Goal: Transaction & Acquisition: Book appointment/travel/reservation

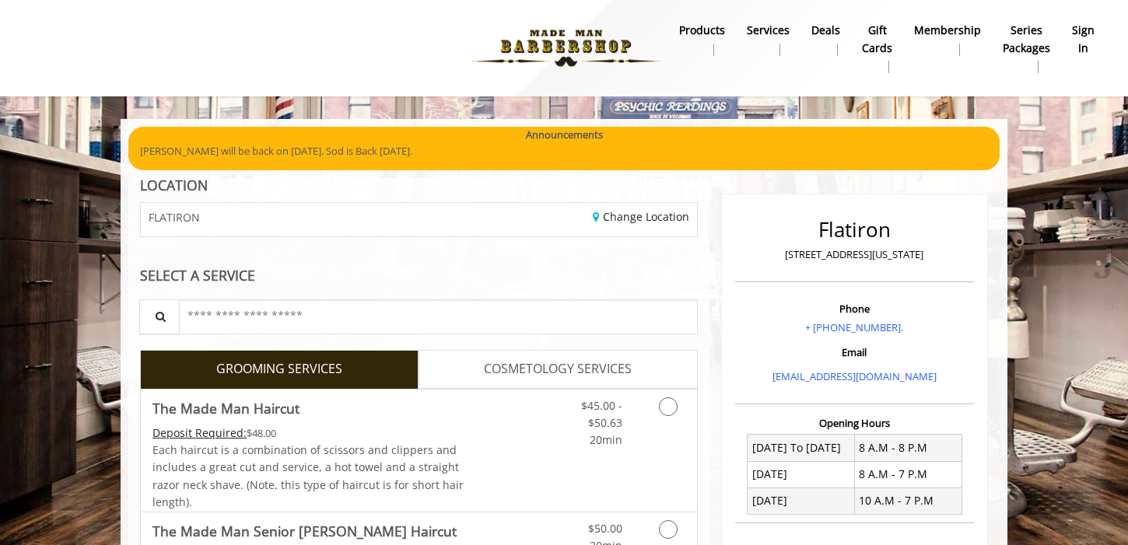
click at [1088, 35] on b "sign in" at bounding box center [1083, 39] width 23 height 35
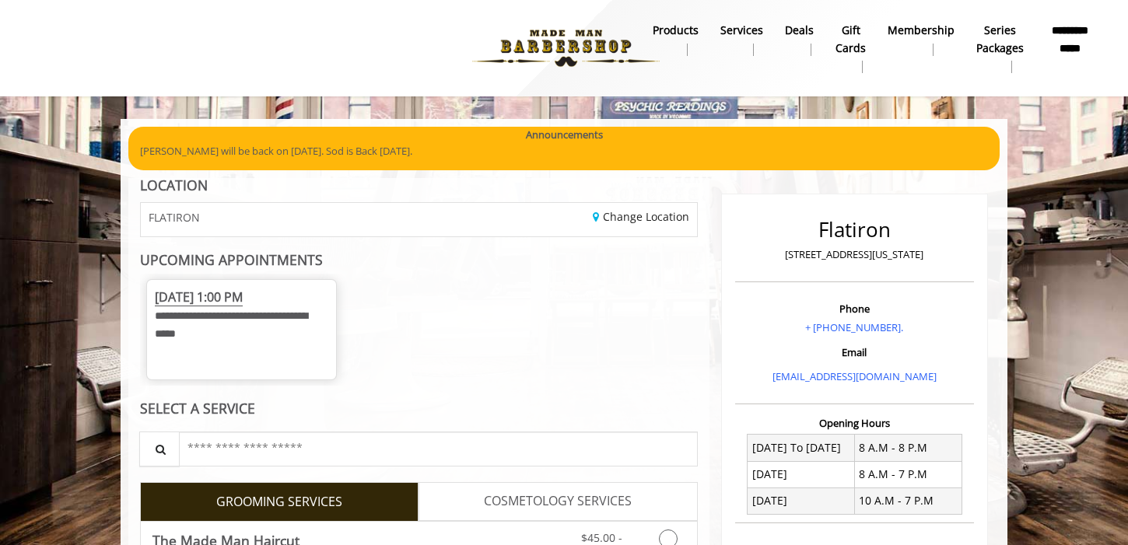
click at [258, 331] on div "**********" at bounding box center [241, 320] width 173 height 65
click at [243, 306] on span "[DATE] 1:00 PM" at bounding box center [199, 298] width 88 height 18
click at [243, 303] on span "[DATE] 1:00 PM" at bounding box center [199, 298] width 88 height 18
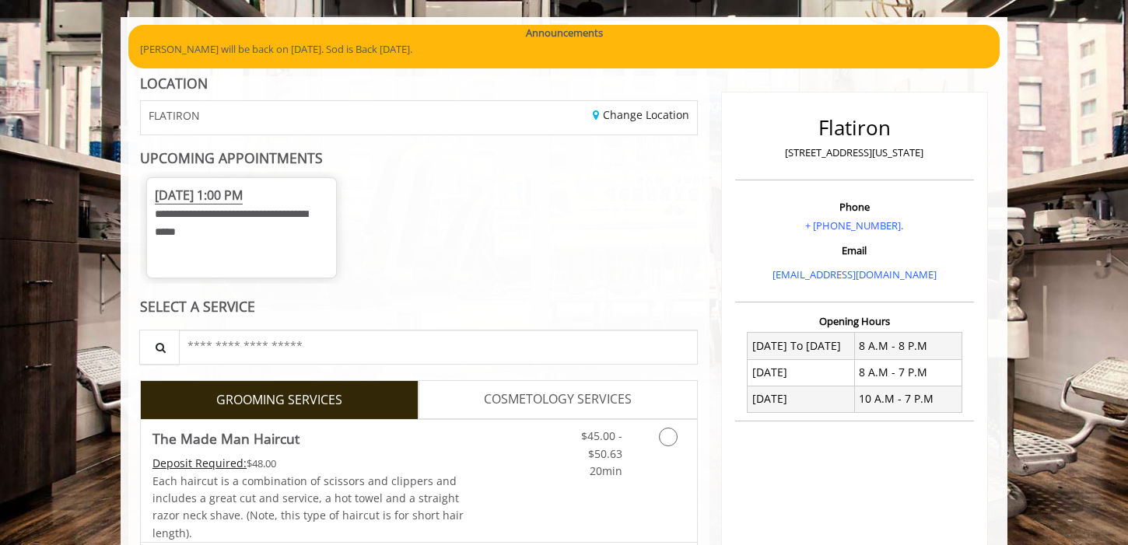
scroll to position [50, 0]
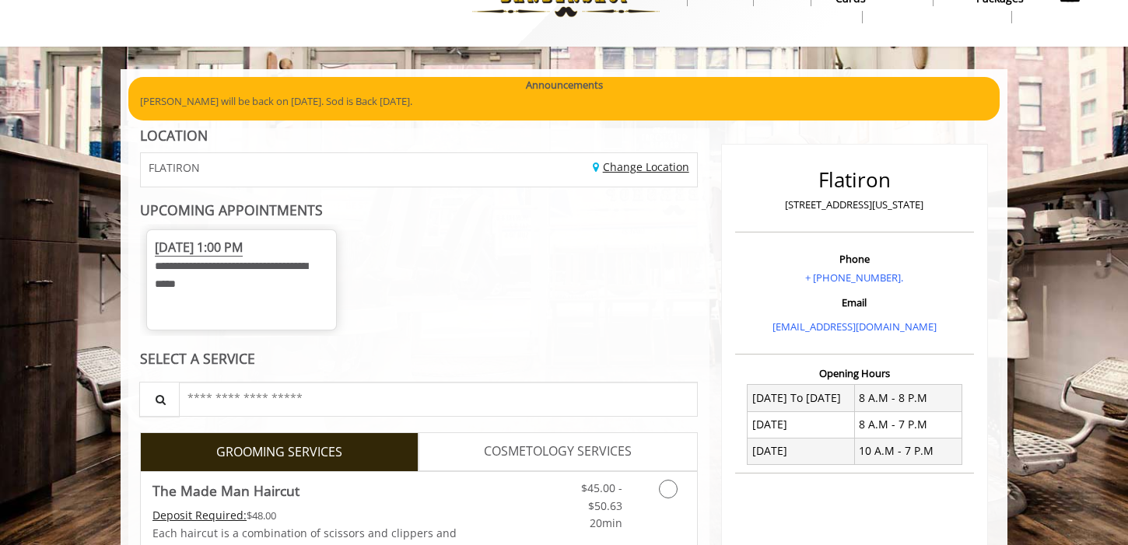
click at [642, 170] on link "Change Location" at bounding box center [641, 166] width 96 height 15
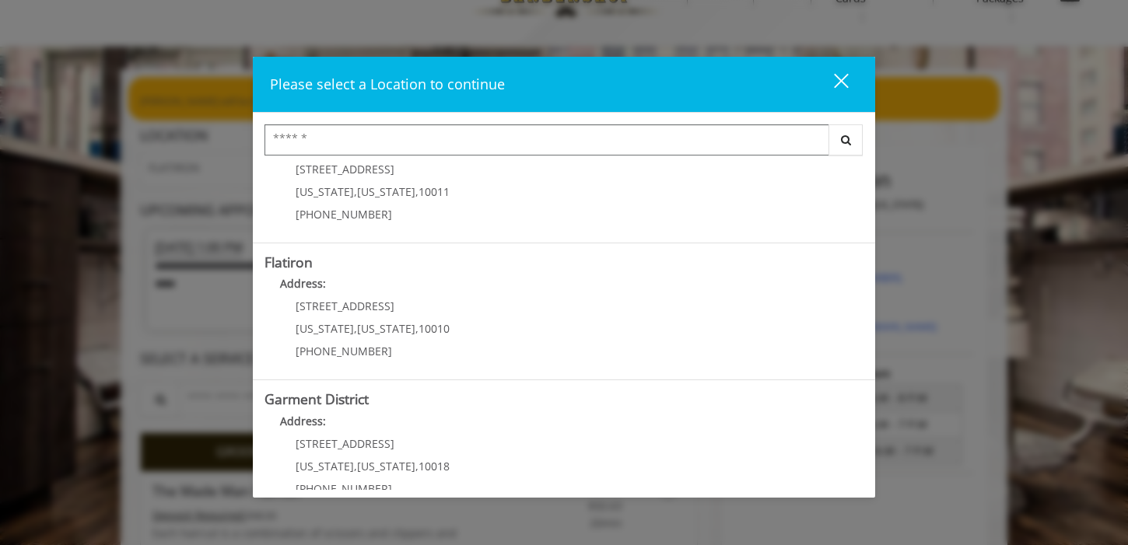
scroll to position [359, 0]
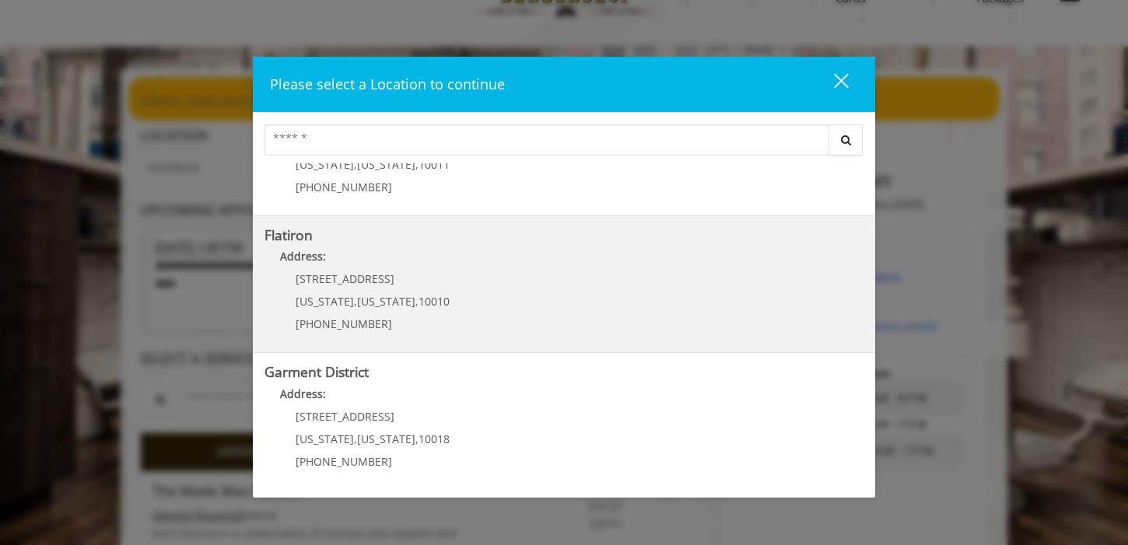
click at [429, 275] on p "[STREET_ADDRESS]" at bounding box center [373, 279] width 154 height 12
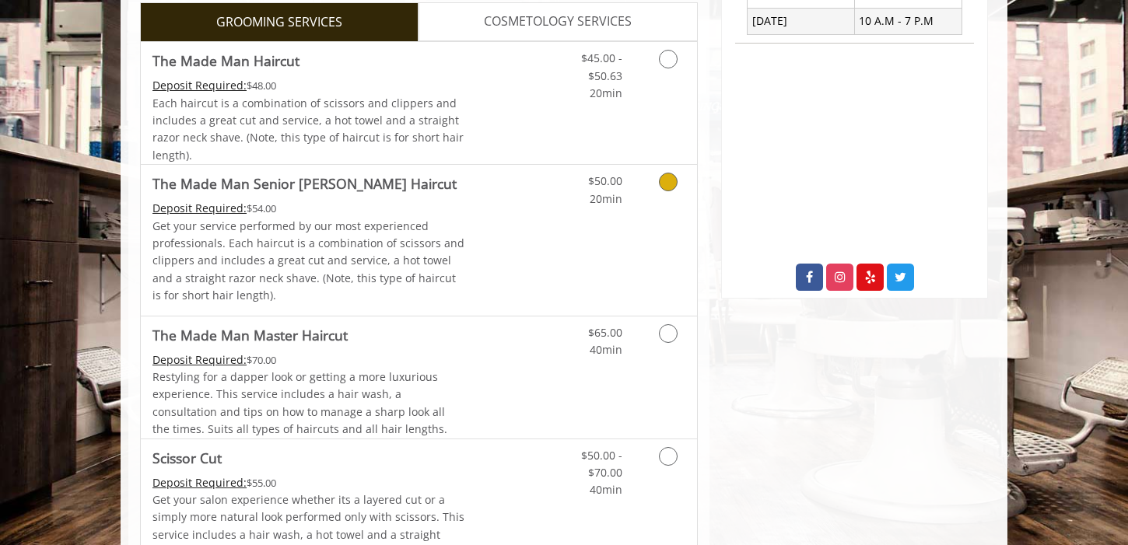
scroll to position [482, 0]
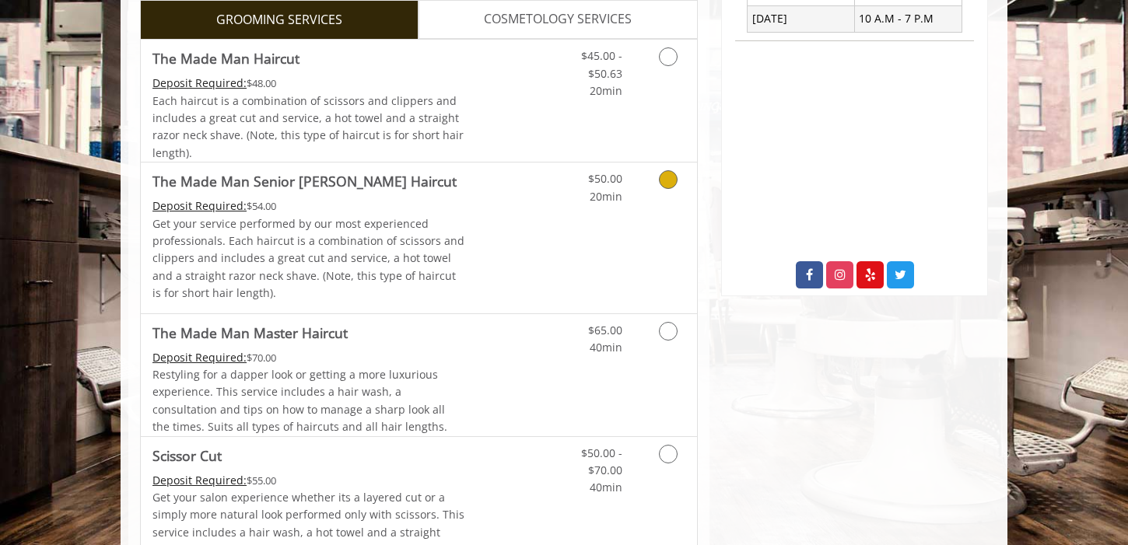
click at [445, 208] on div "Deposit Required: $54.00" at bounding box center [308, 206] width 313 height 17
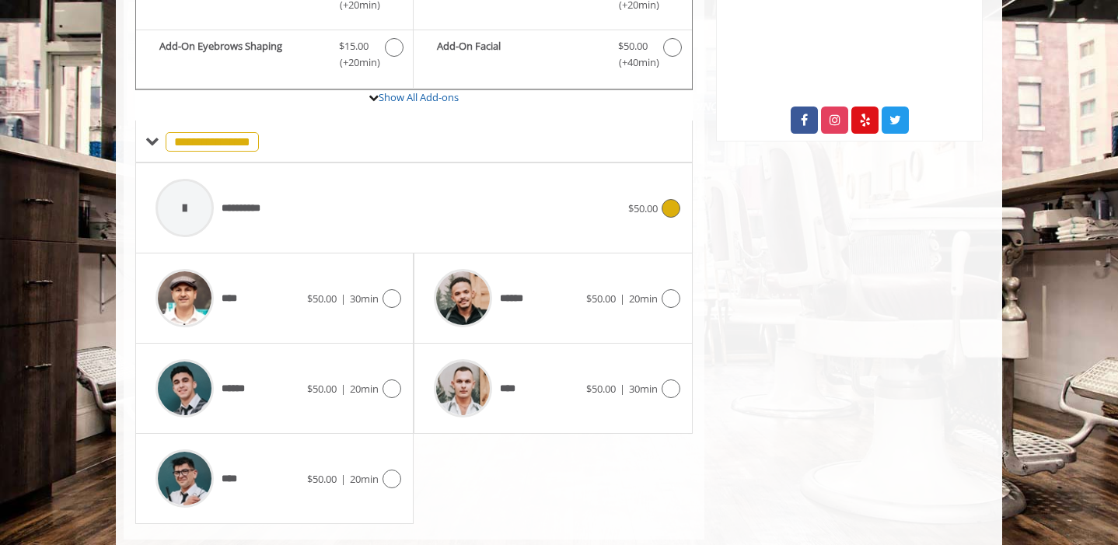
scroll to position [638, 0]
click at [502, 390] on span "****" at bounding box center [510, 388] width 20 height 16
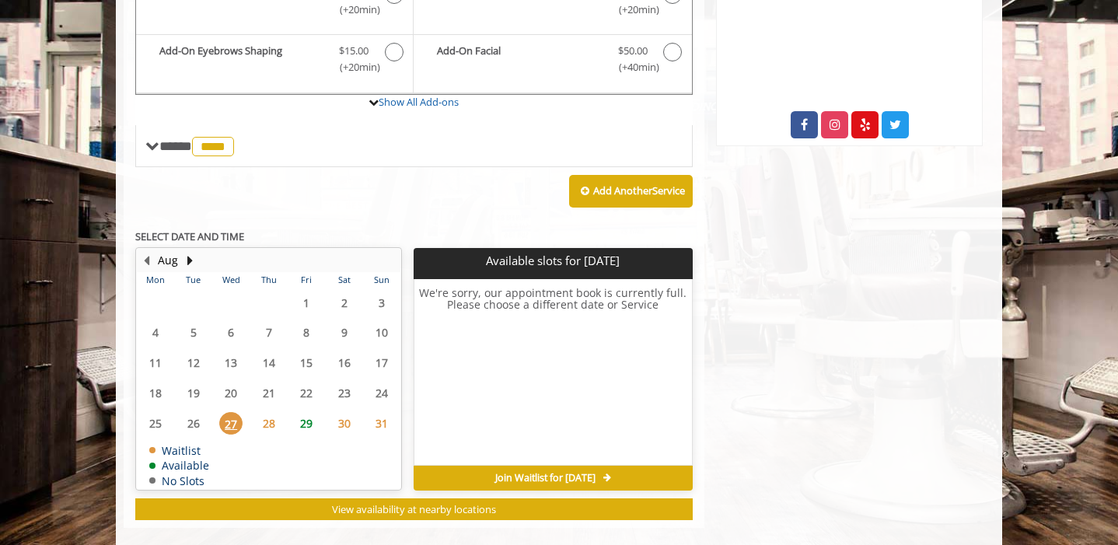
scroll to position [640, 0]
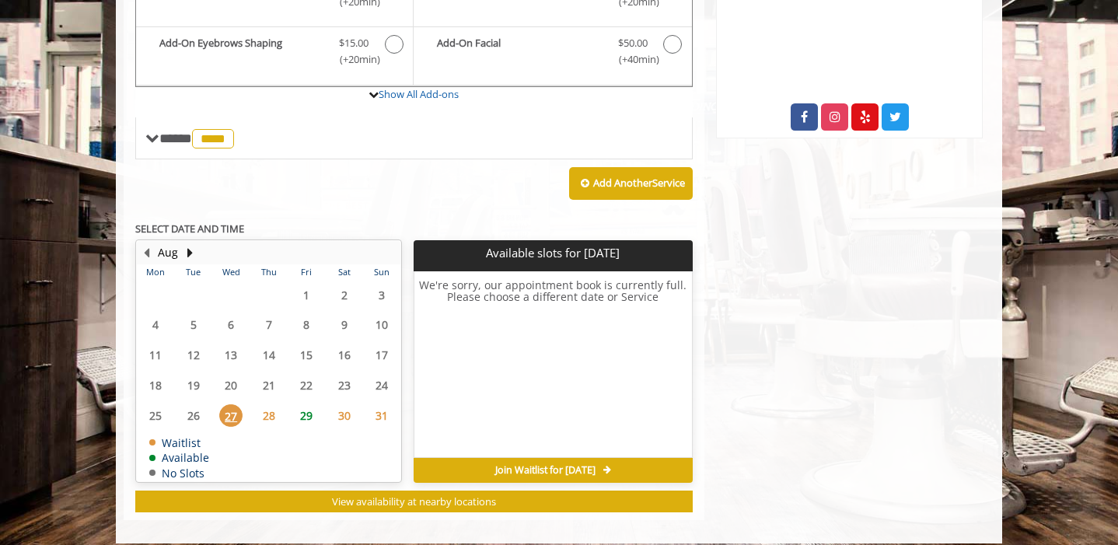
click at [306, 419] on span "29" at bounding box center [306, 415] width 23 height 23
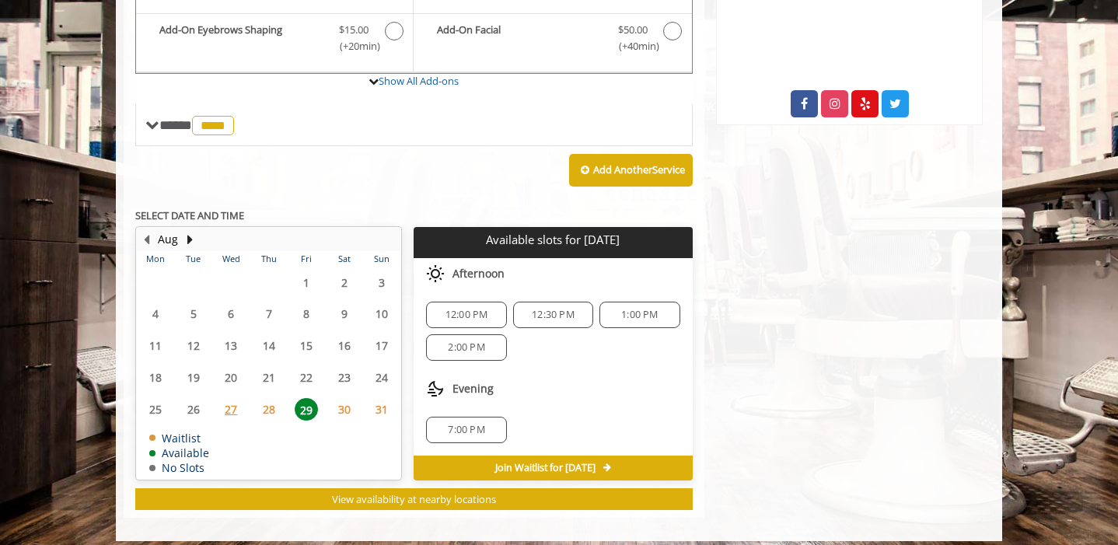
scroll to position [664, 0]
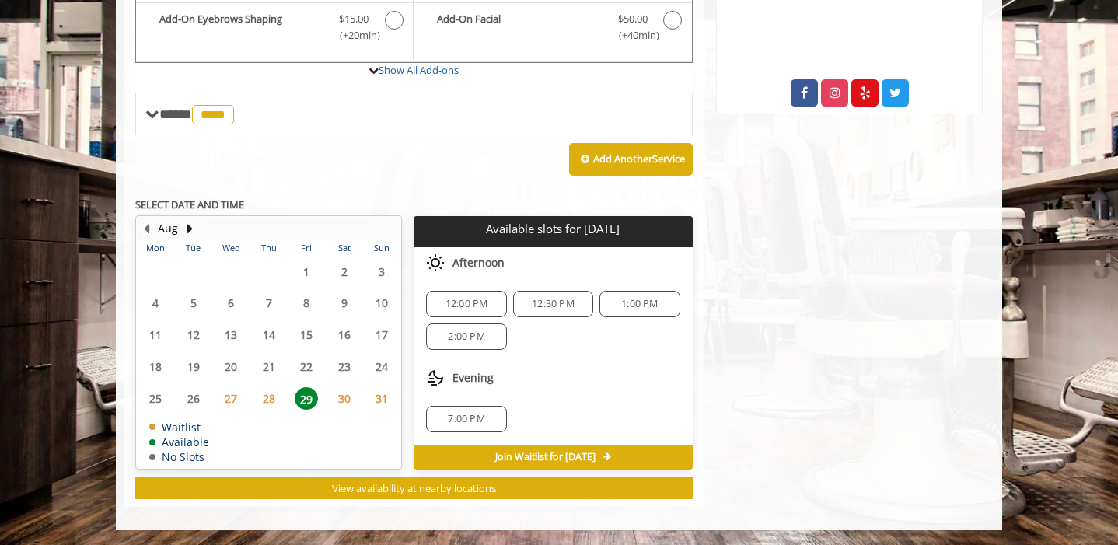
click at [233, 405] on span "27" at bounding box center [230, 398] width 23 height 23
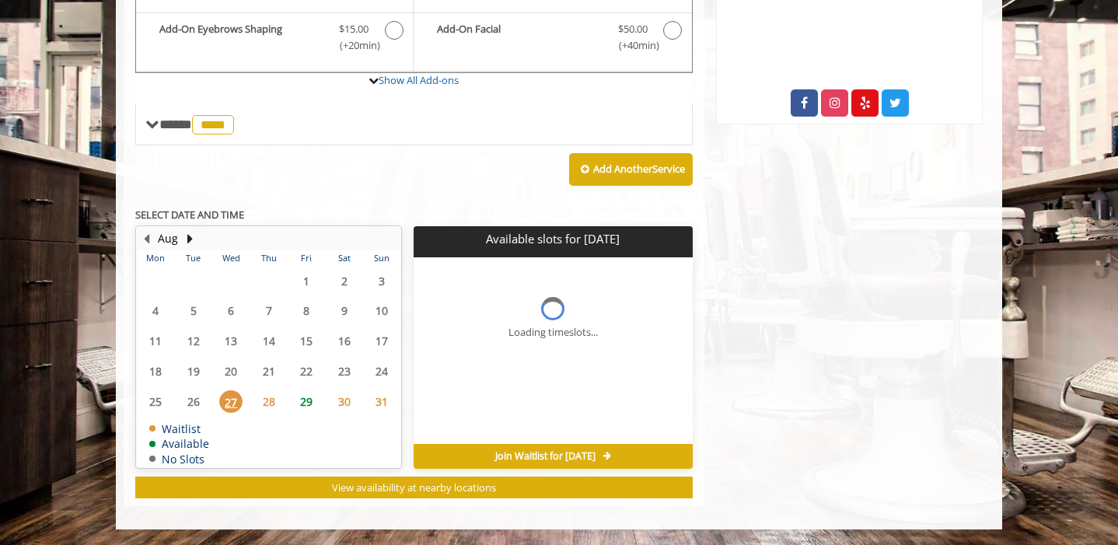
scroll to position [653, 0]
